Goal: Information Seeking & Learning: Learn about a topic

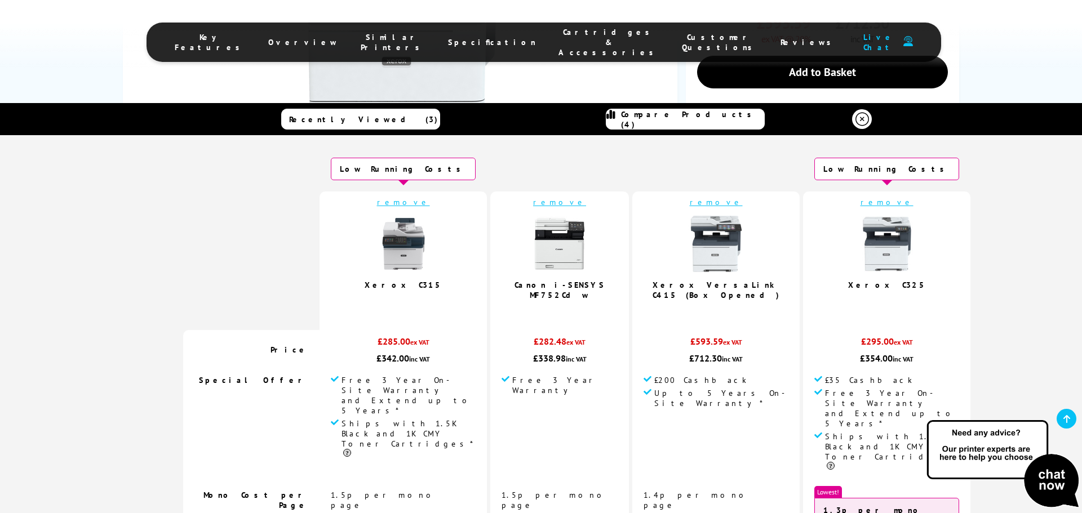
click at [414, 250] on img at bounding box center [403, 244] width 56 height 56
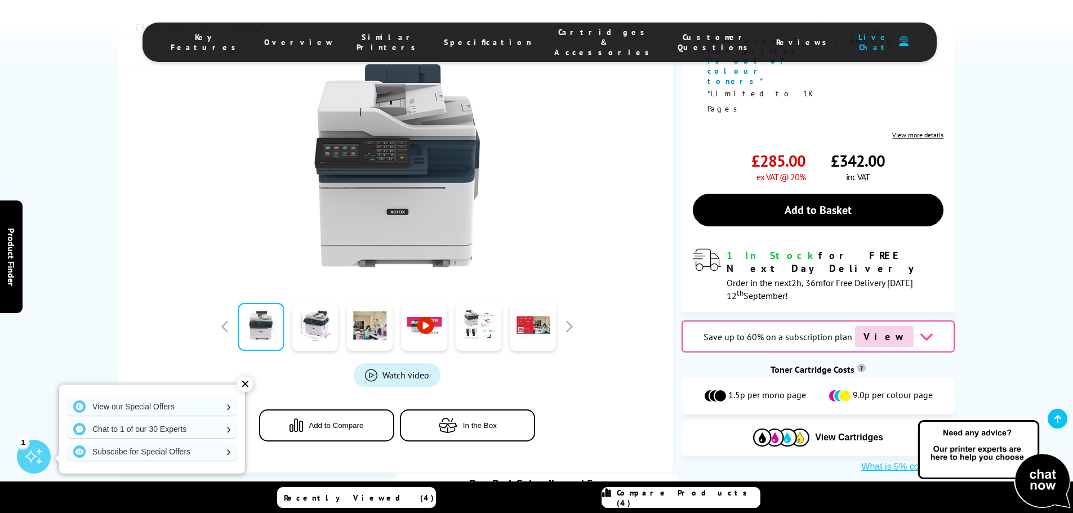
scroll to position [394, 0]
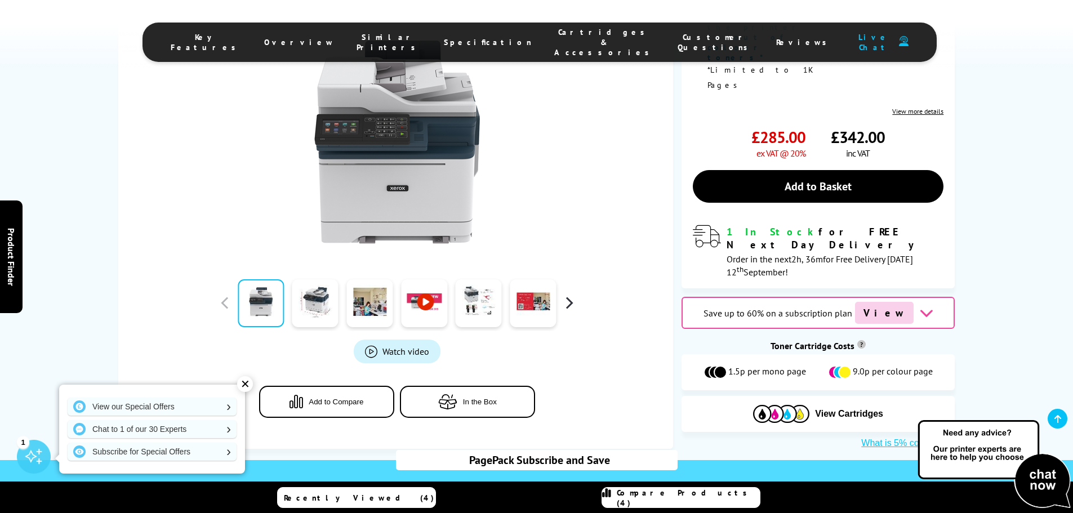
click at [572, 295] on button "button" at bounding box center [569, 303] width 17 height 17
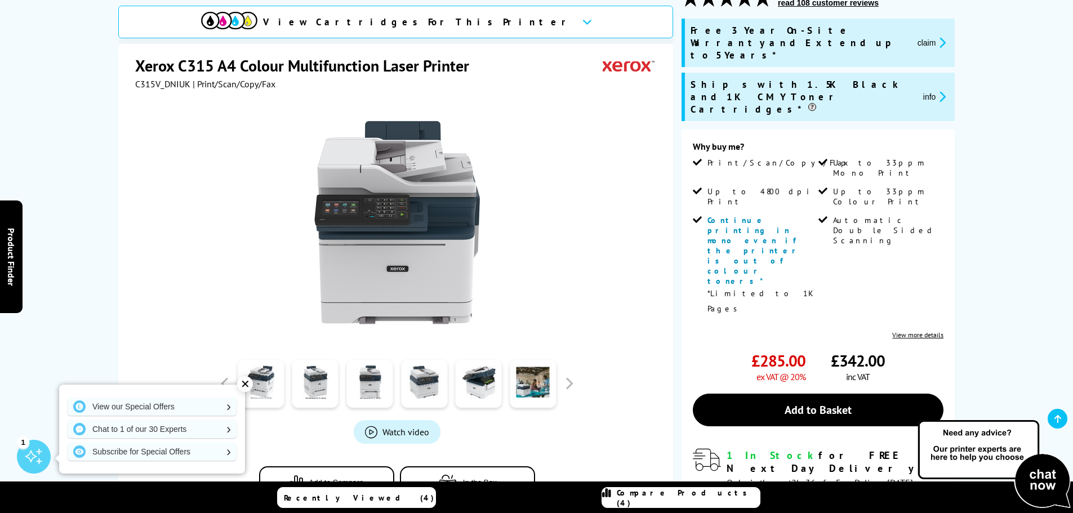
scroll to position [169, 0]
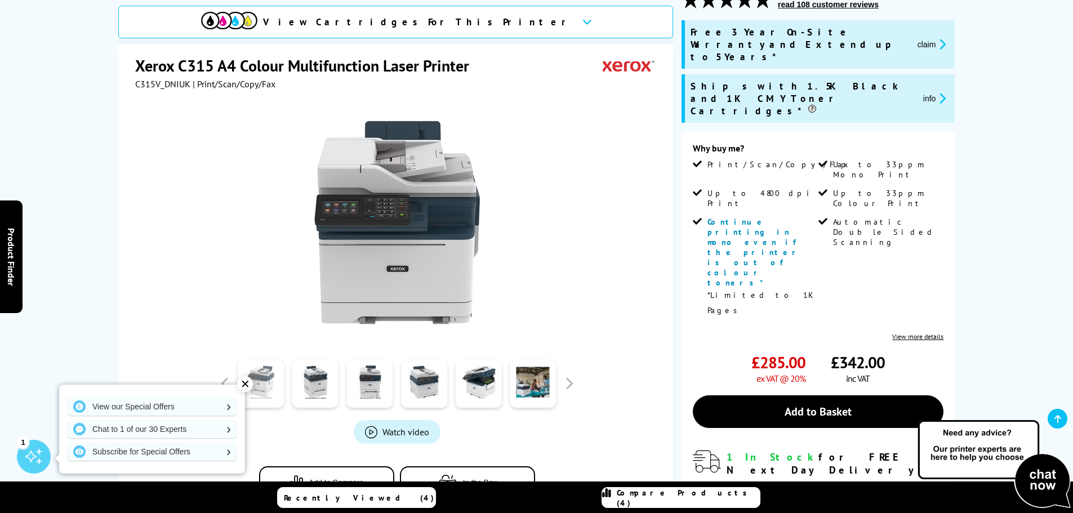
click at [280, 388] on link at bounding box center [261, 384] width 46 height 48
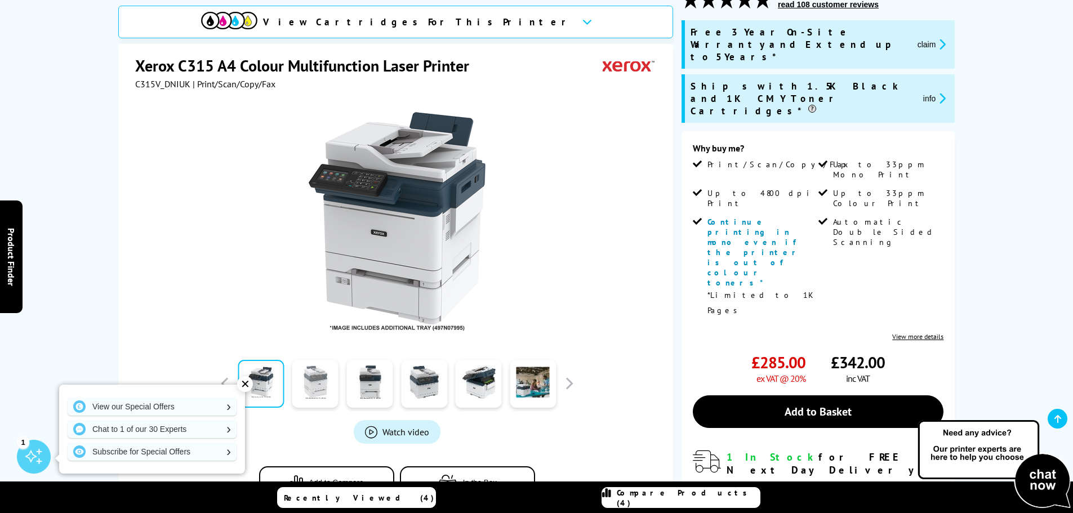
click at [310, 386] on link at bounding box center [315, 384] width 46 height 48
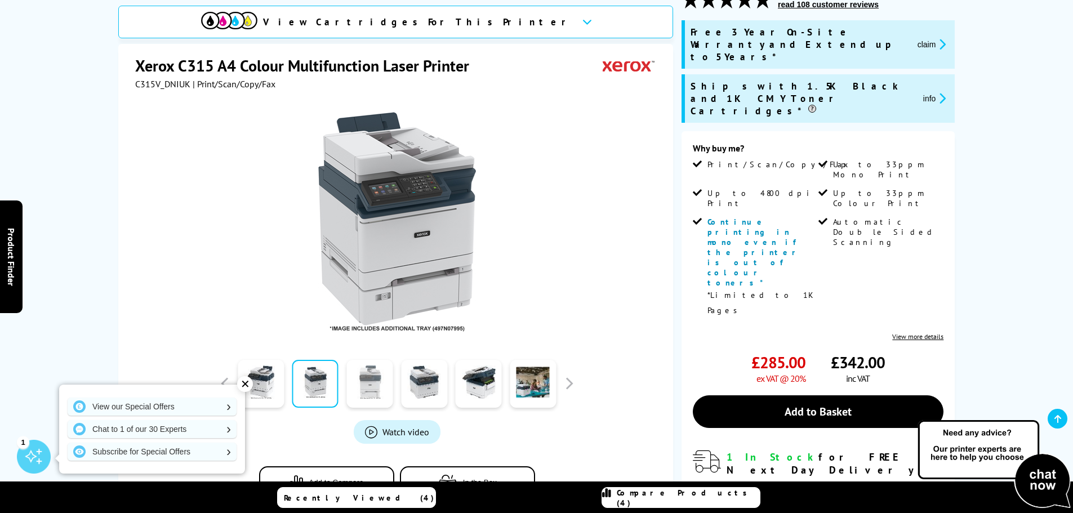
click at [371, 387] on link at bounding box center [370, 384] width 46 height 48
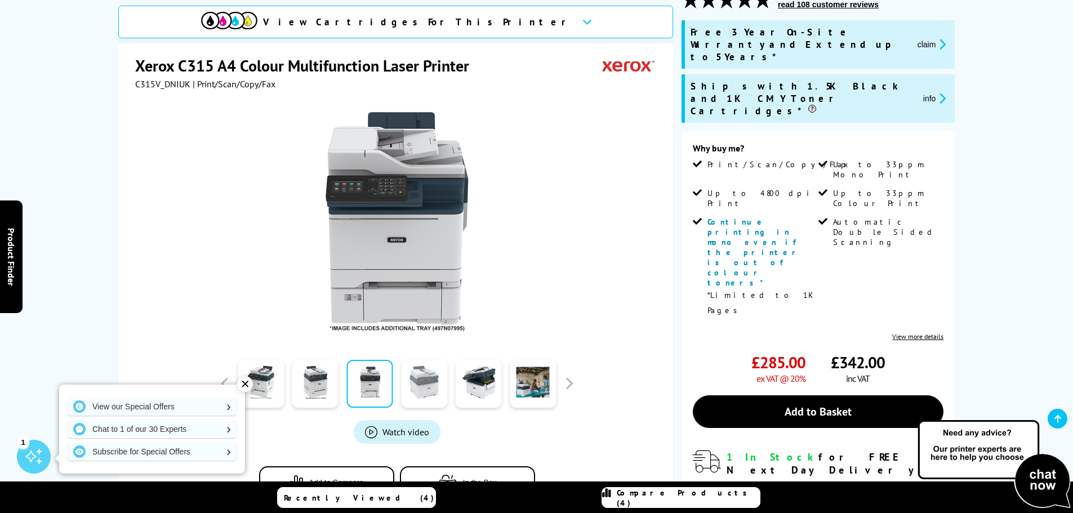
click at [432, 380] on link at bounding box center [424, 384] width 46 height 48
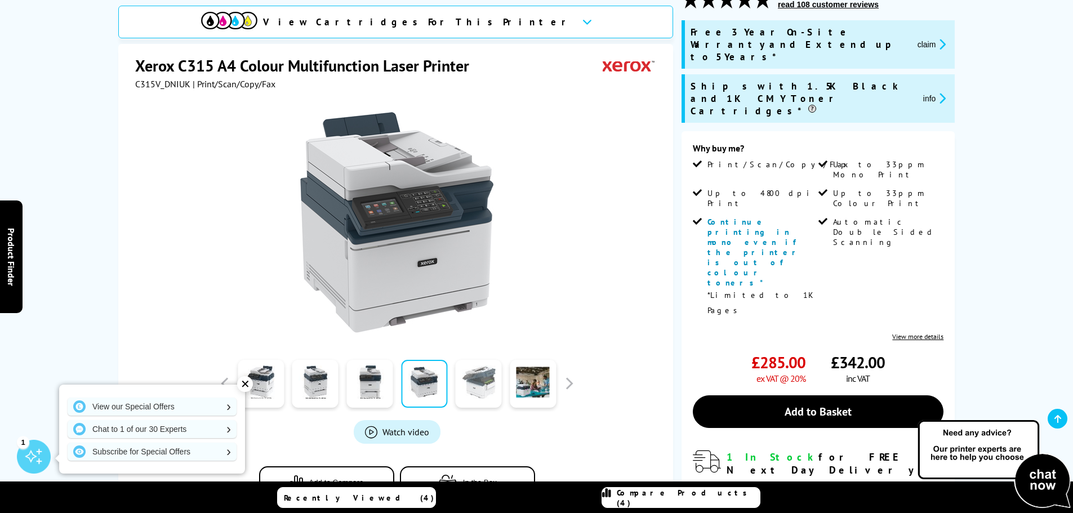
click at [476, 383] on link at bounding box center [479, 384] width 46 height 48
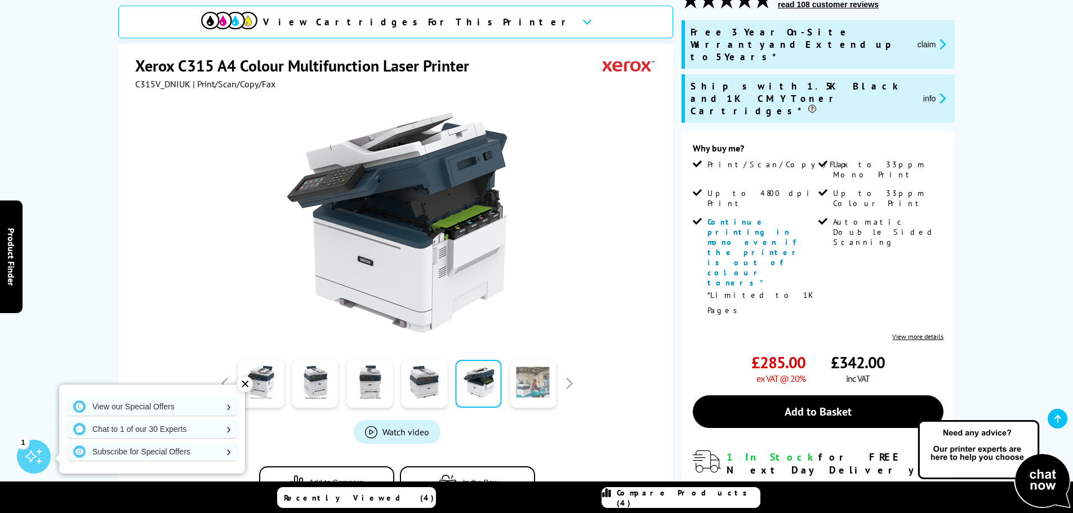
click at [541, 382] on link at bounding box center [533, 384] width 46 height 48
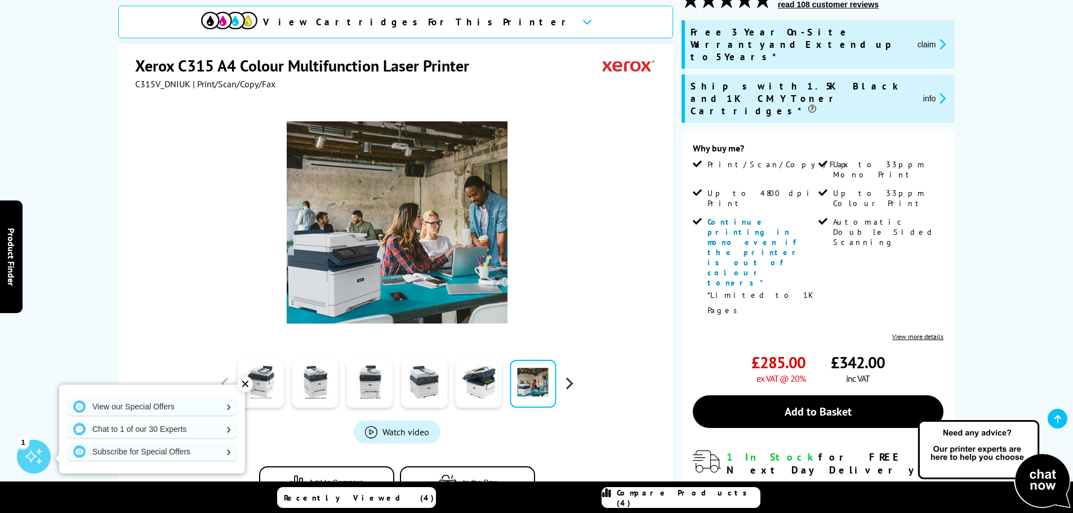
click at [566, 388] on button "button" at bounding box center [569, 383] width 17 height 17
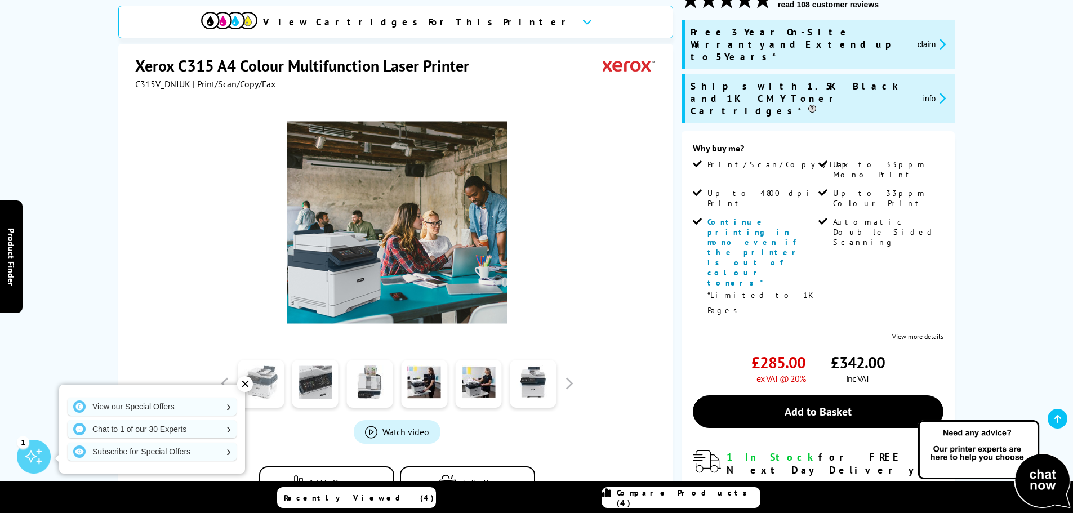
click at [281, 387] on link at bounding box center [261, 384] width 46 height 48
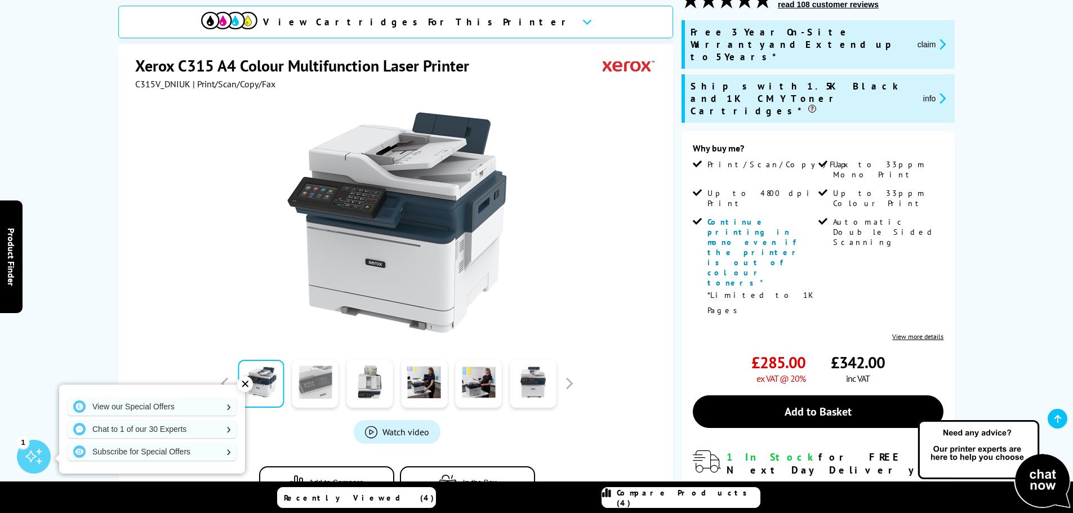
click at [304, 385] on link at bounding box center [315, 384] width 46 height 48
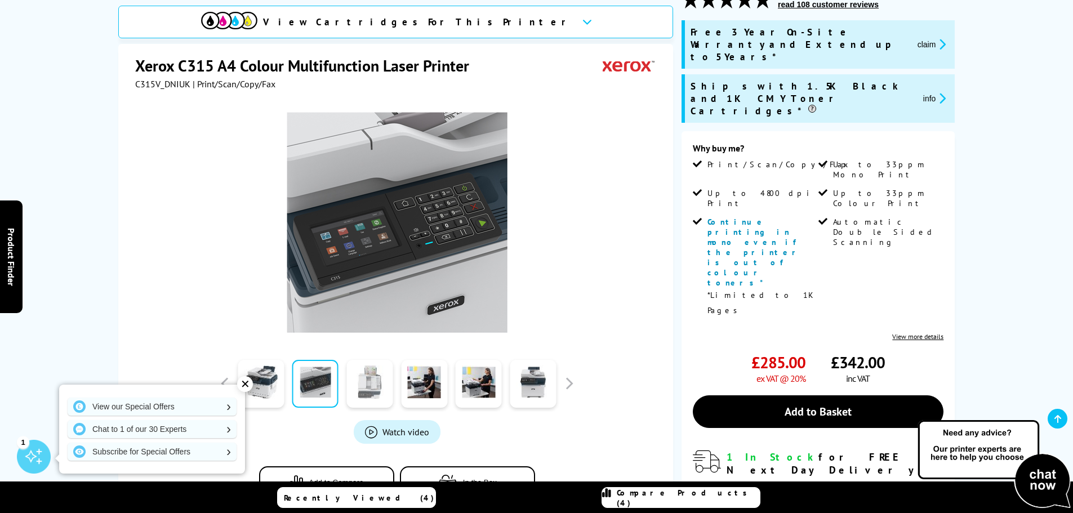
click at [362, 379] on link at bounding box center [370, 384] width 46 height 48
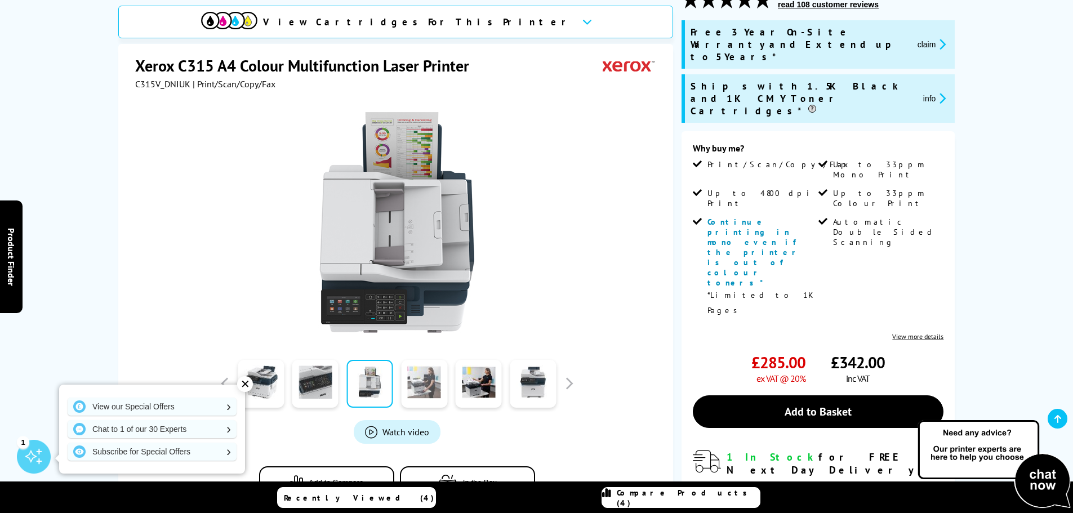
click at [427, 385] on link at bounding box center [424, 384] width 46 height 48
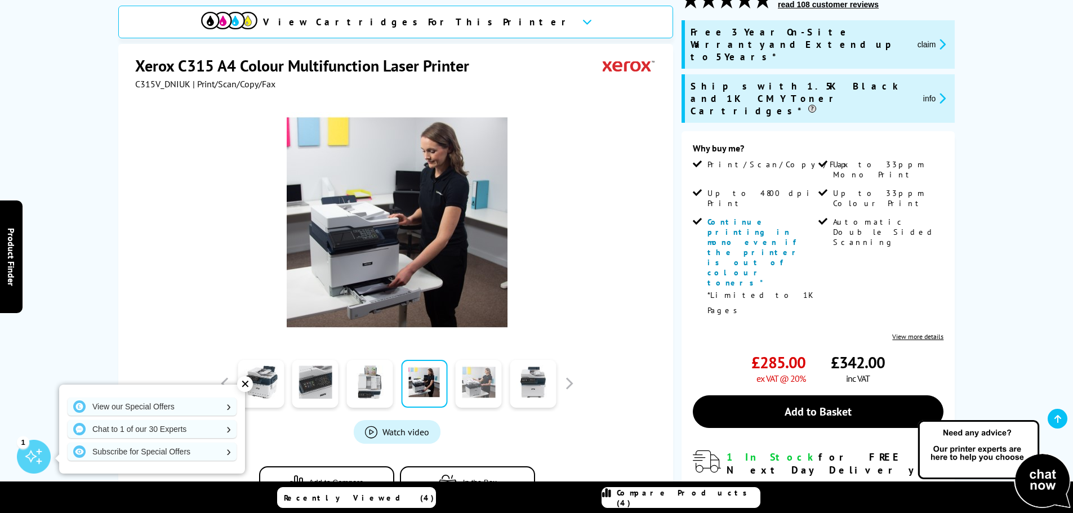
click at [483, 388] on link at bounding box center [479, 384] width 46 height 48
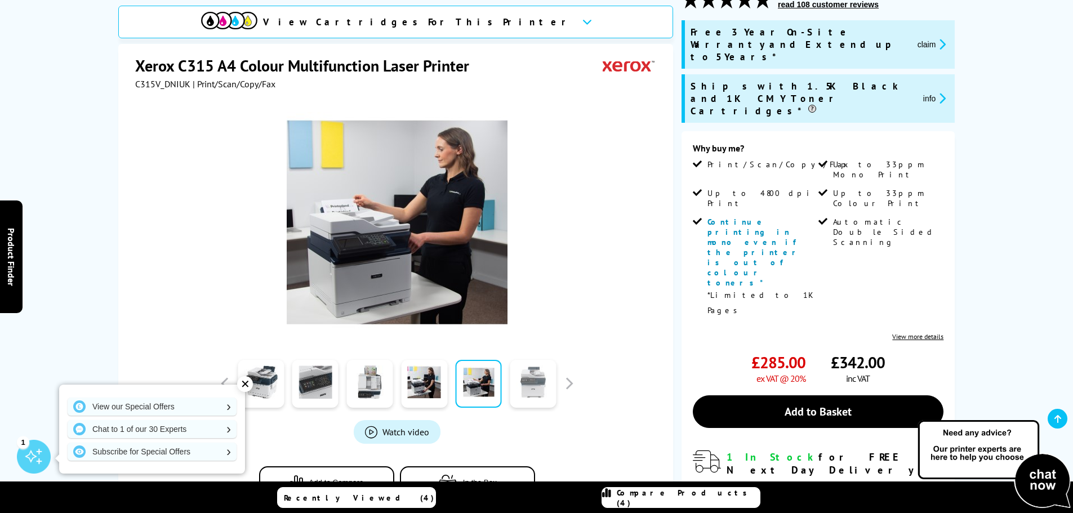
click at [522, 387] on link at bounding box center [533, 384] width 46 height 48
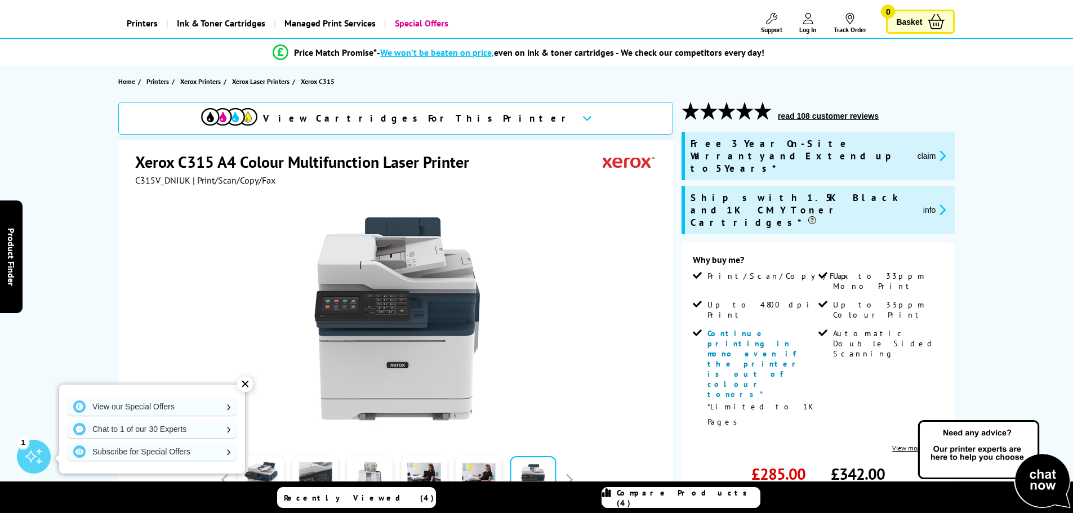
scroll to position [56, 0]
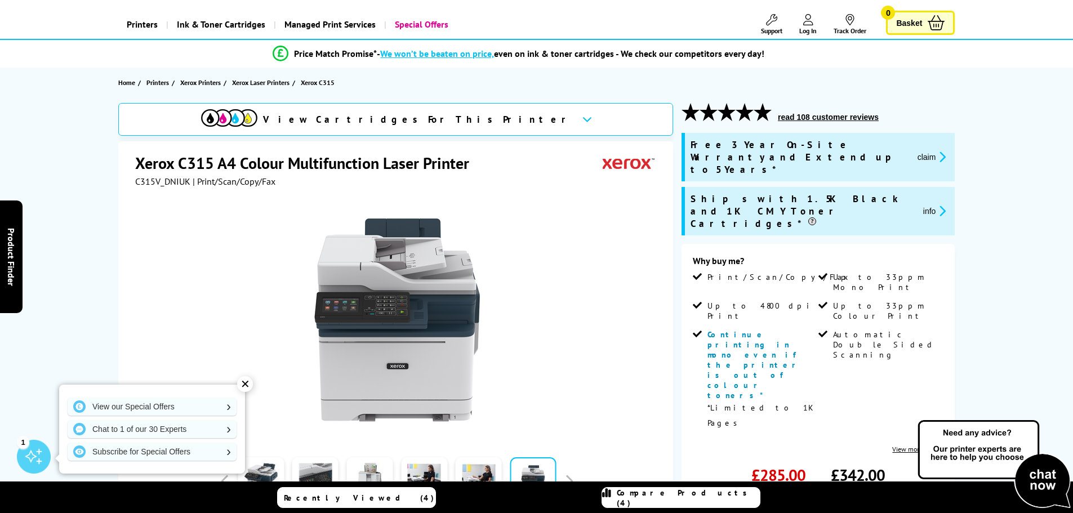
click at [488, 122] on div "View Cartridges For This Printer" at bounding box center [395, 119] width 555 height 33
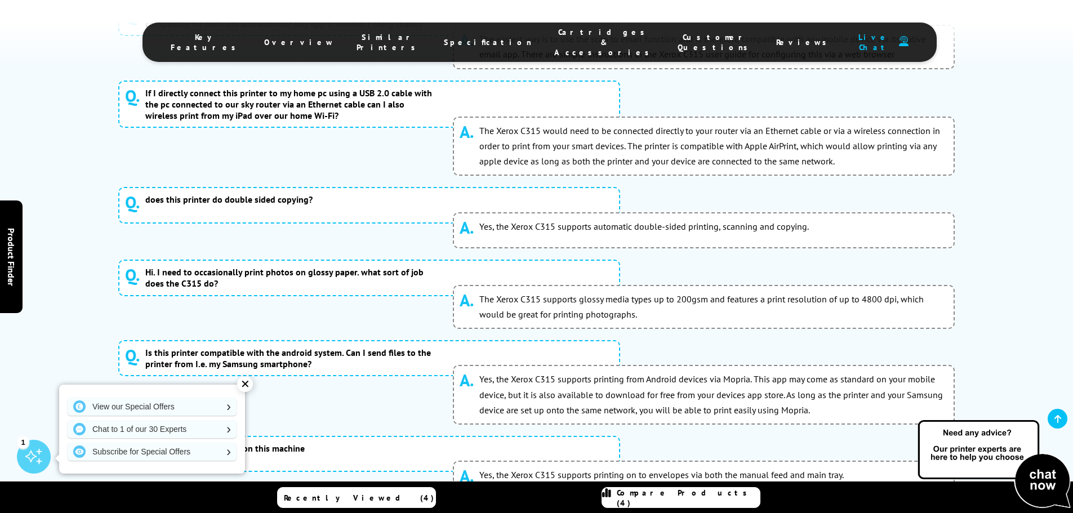
scroll to position [6355, 0]
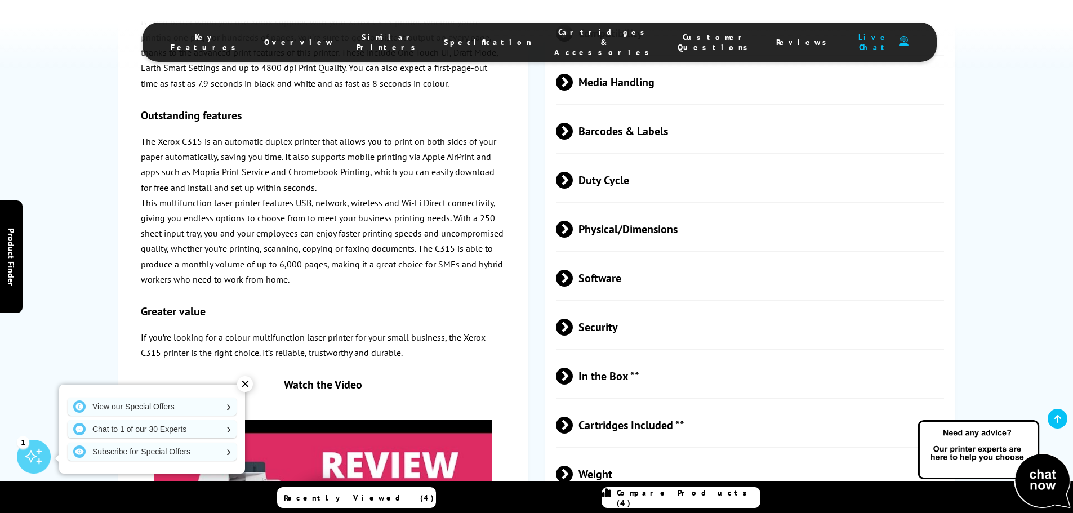
scroll to position [3141, 0]
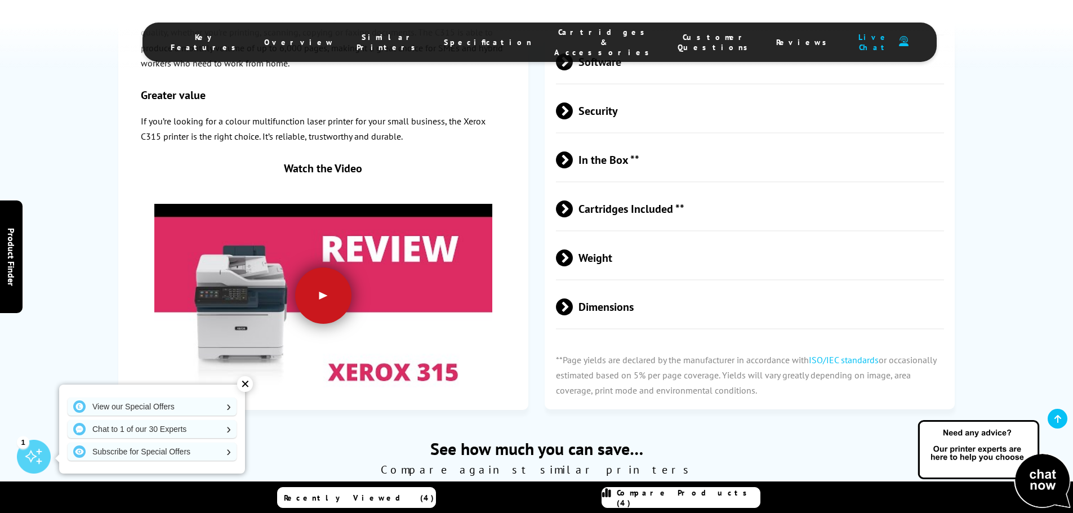
click at [331, 268] on div at bounding box center [323, 296] width 56 height 56
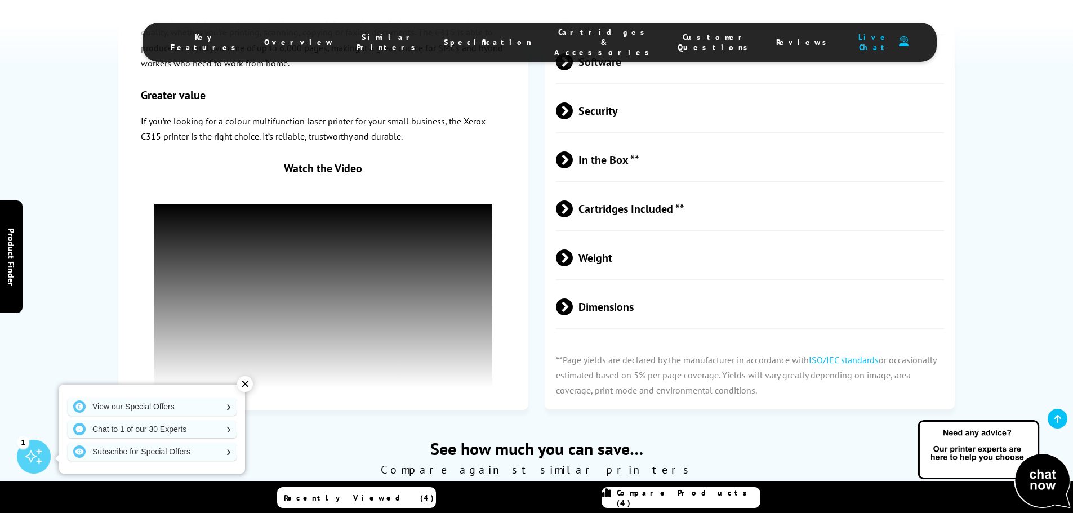
scroll to position [2972, 0]
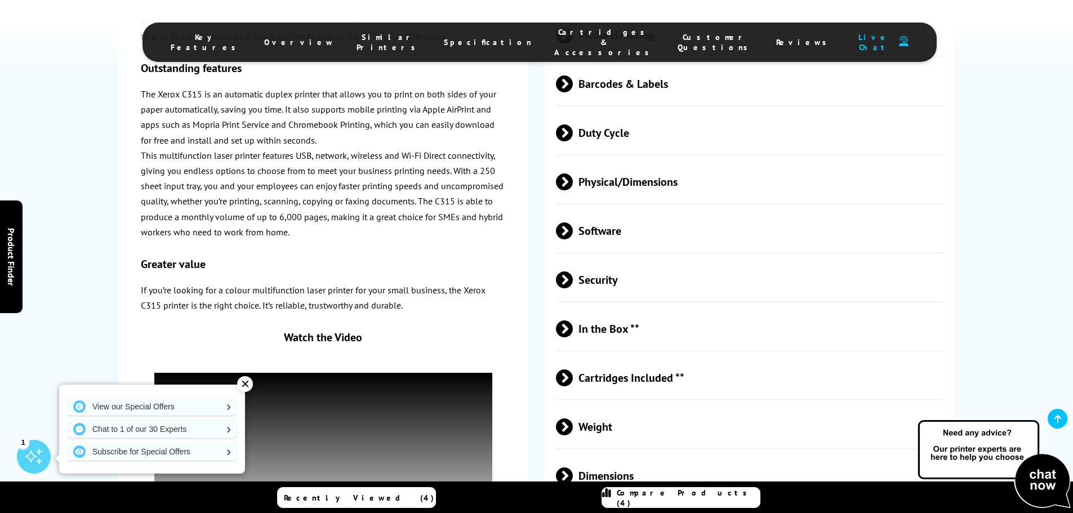
click at [651, 357] on span "Cartridges Included **" at bounding box center [750, 378] width 389 height 42
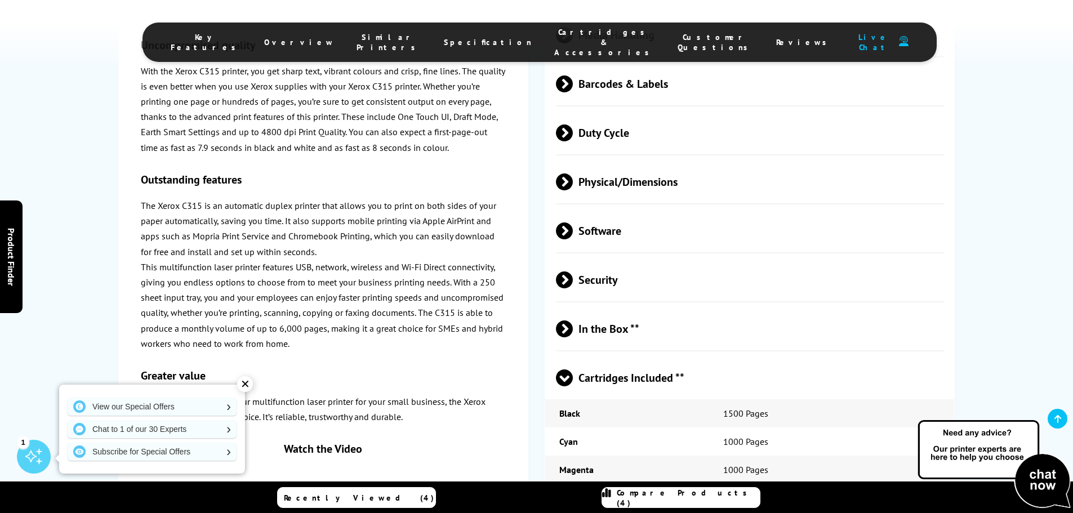
click at [611, 308] on span "In the Box **" at bounding box center [750, 329] width 389 height 42
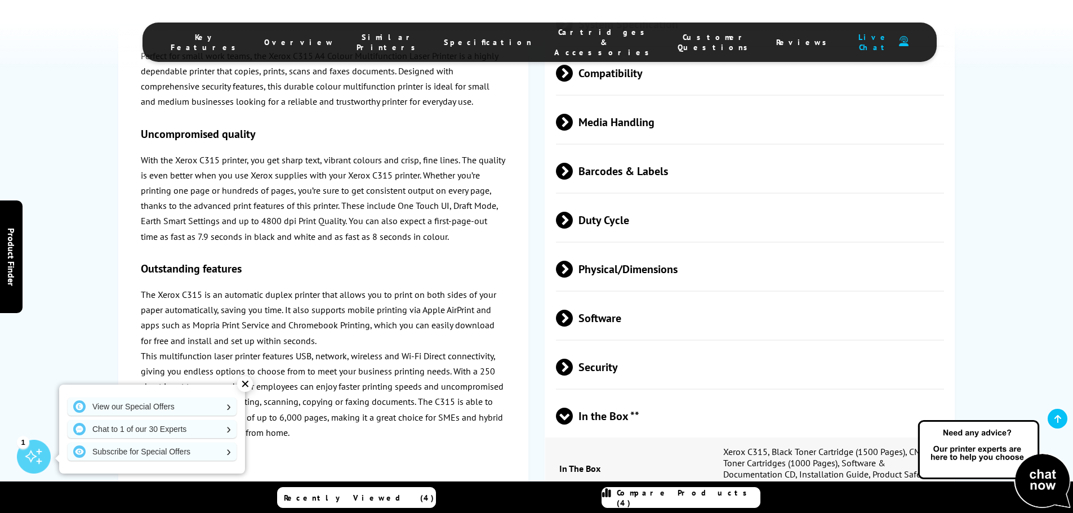
scroll to position [2859, 0]
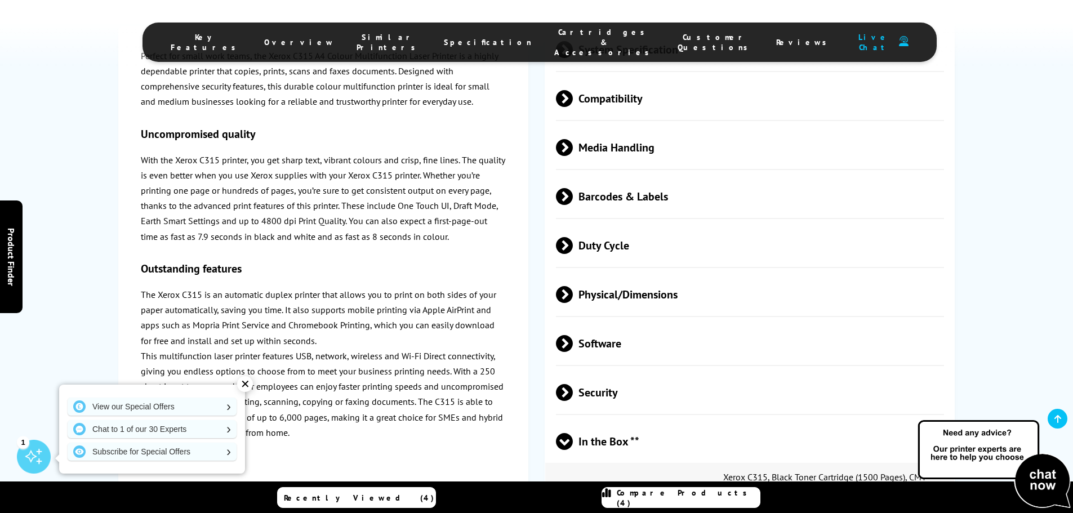
click at [599, 372] on span "Security" at bounding box center [750, 393] width 389 height 42
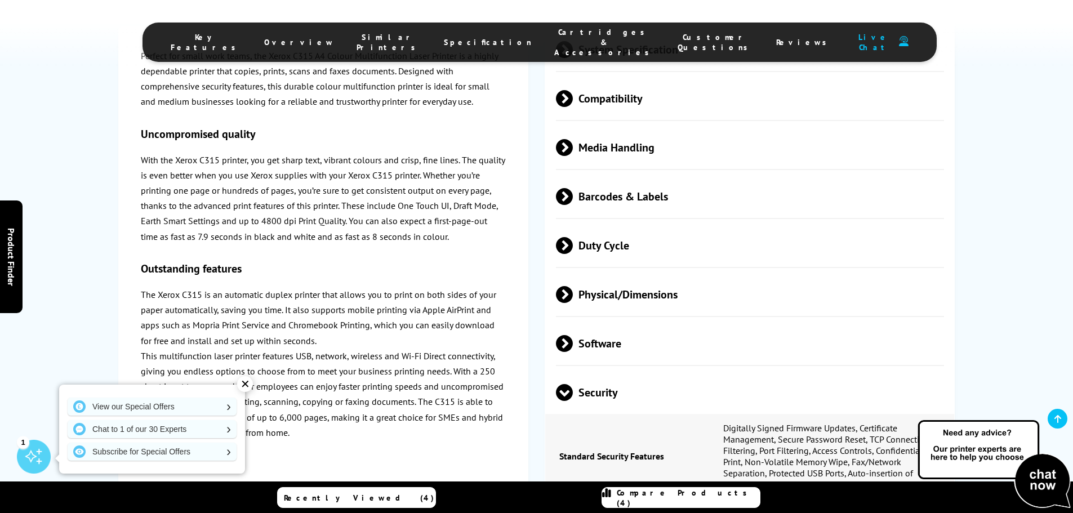
click at [603, 323] on span "Software" at bounding box center [750, 344] width 389 height 42
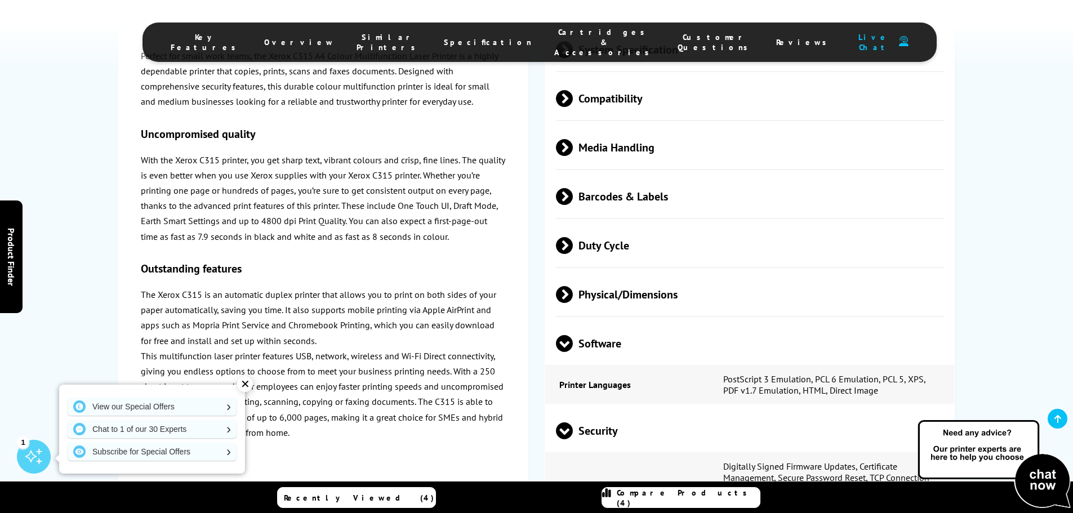
click at [616, 274] on span "Physical/Dimensions" at bounding box center [750, 295] width 389 height 42
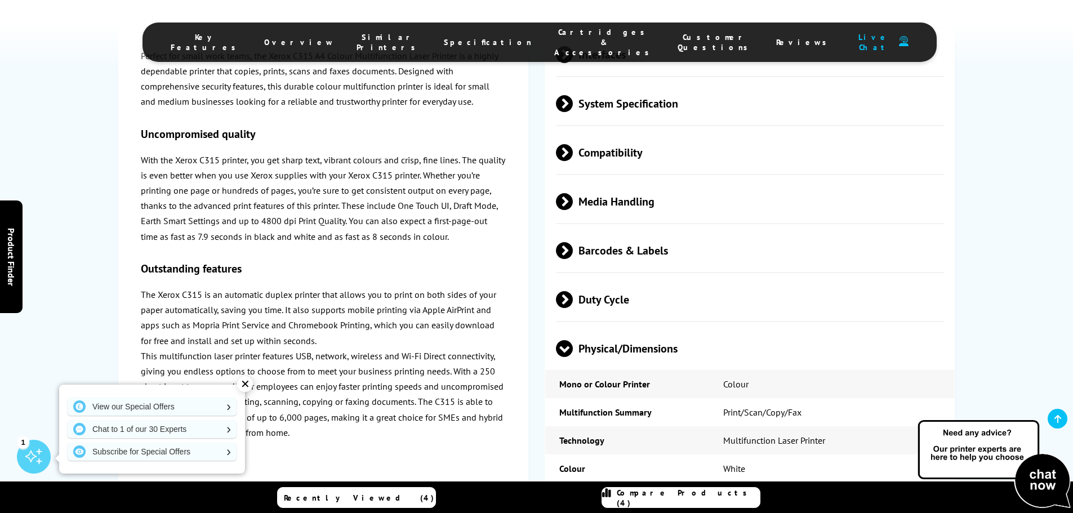
scroll to position [2746, 0]
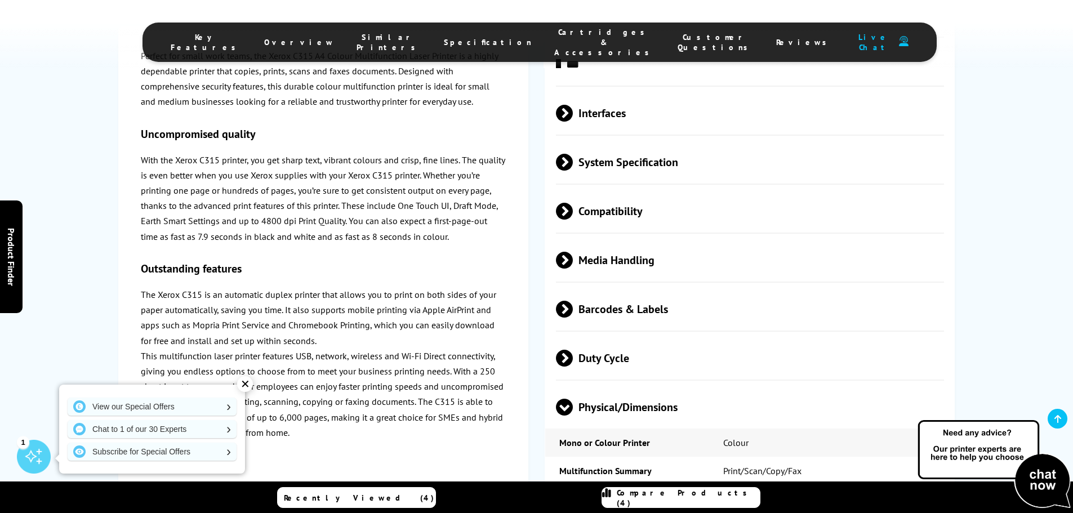
click at [607, 338] on span "Duty Cycle" at bounding box center [750, 359] width 389 height 42
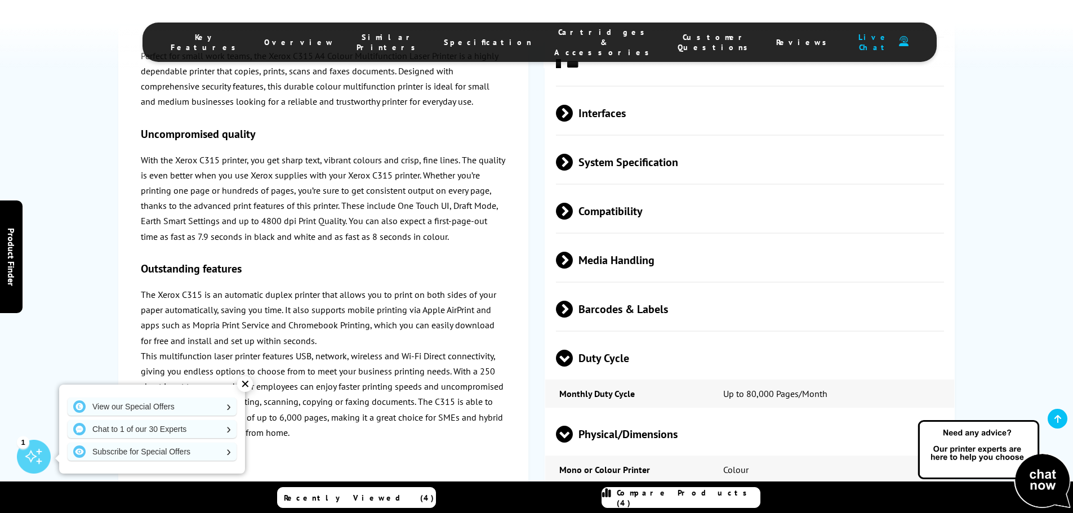
click at [603, 288] on span "Barcodes & Labels" at bounding box center [750, 309] width 389 height 42
